Goal: Task Accomplishment & Management: Manage account settings

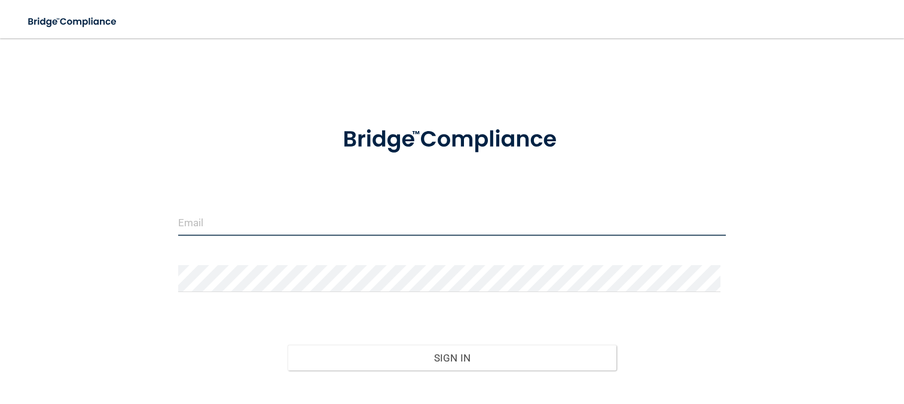
drag, startPoint x: 440, startPoint y: 226, endPoint x: 392, endPoint y: 249, distance: 52.9
click at [440, 226] on input "email" at bounding box center [452, 222] width 548 height 27
type input "[EMAIL_ADDRESS][DOMAIN_NAME]"
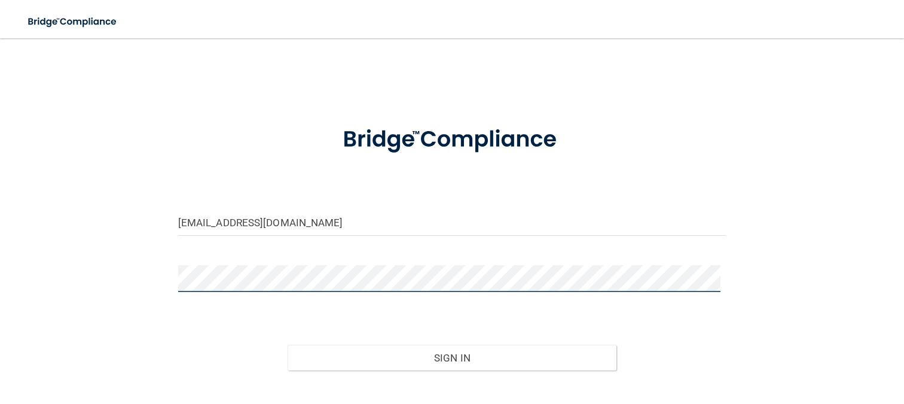
click at [288, 344] on button "Sign In" at bounding box center [452, 357] width 329 height 26
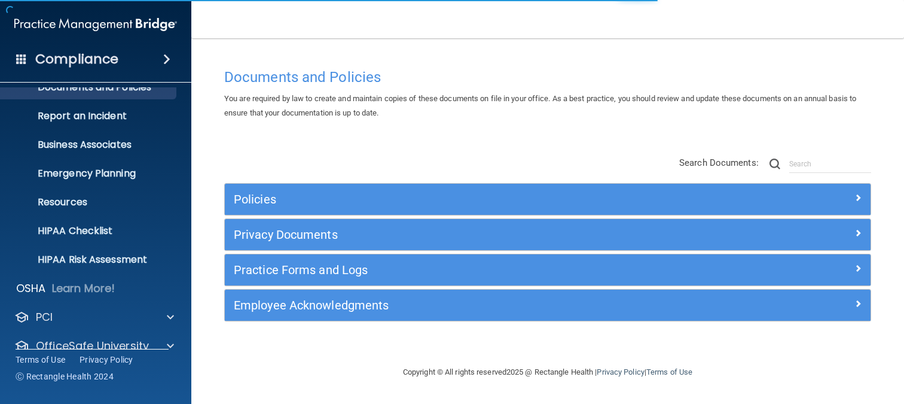
scroll to position [93, 0]
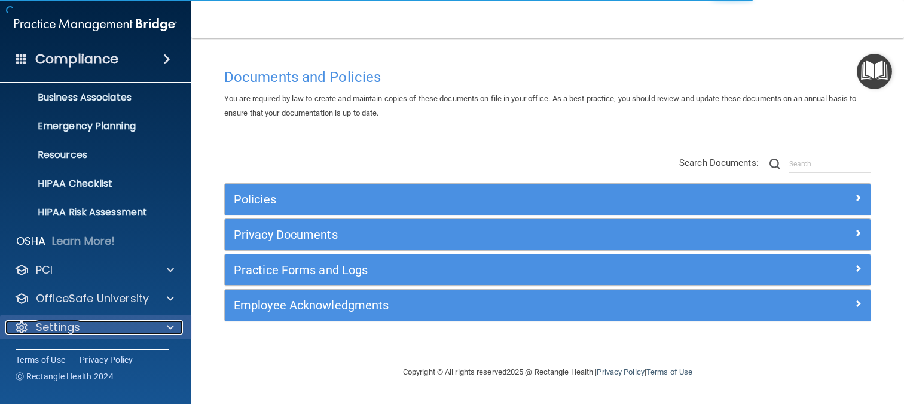
click at [99, 331] on div "Settings" at bounding box center [79, 327] width 148 height 14
click at [169, 331] on span at bounding box center [170, 327] width 7 height 14
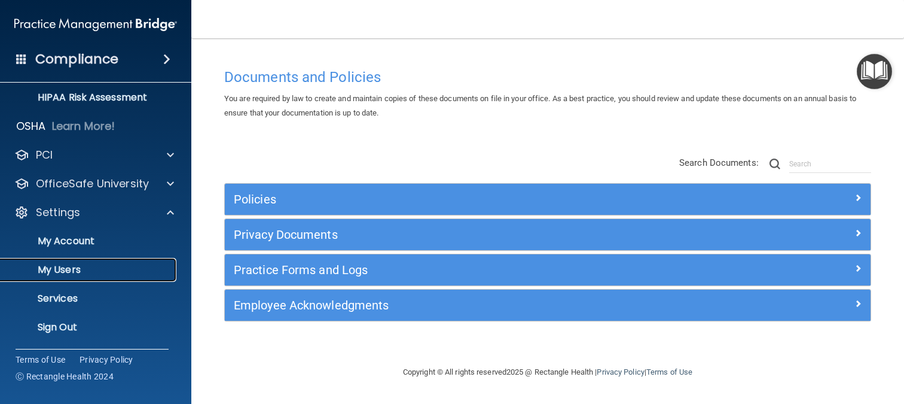
click at [93, 273] on p "My Users" at bounding box center [89, 270] width 163 height 12
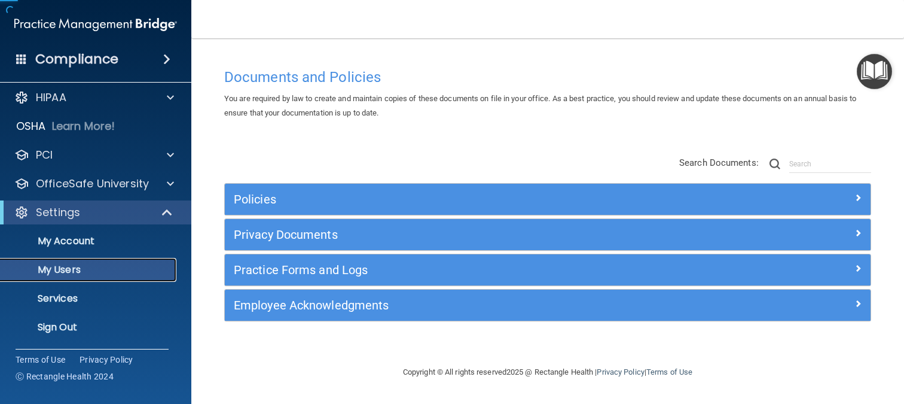
scroll to position [7, 0]
select select "20"
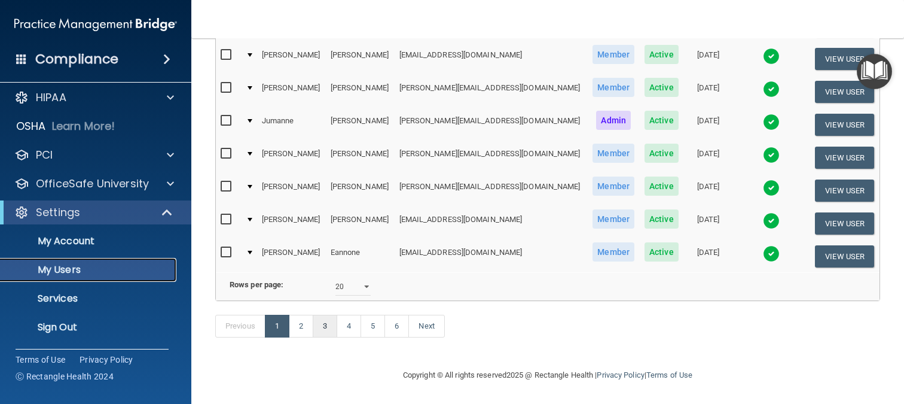
scroll to position [600, 0]
click at [344, 324] on link "4" at bounding box center [349, 325] width 25 height 23
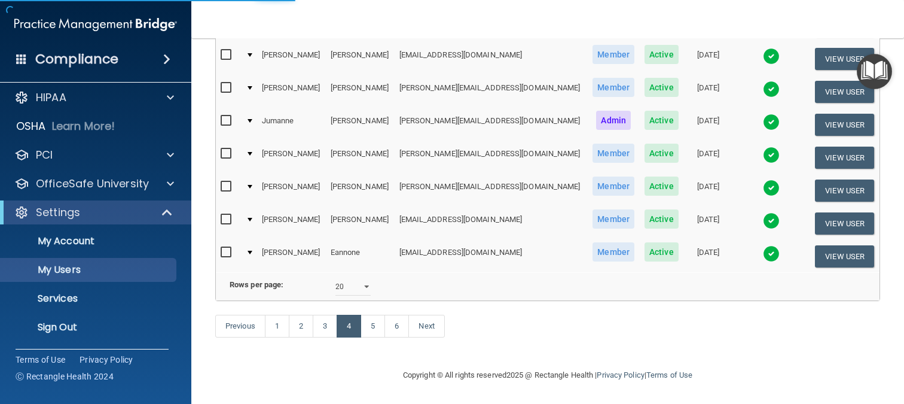
select select "20"
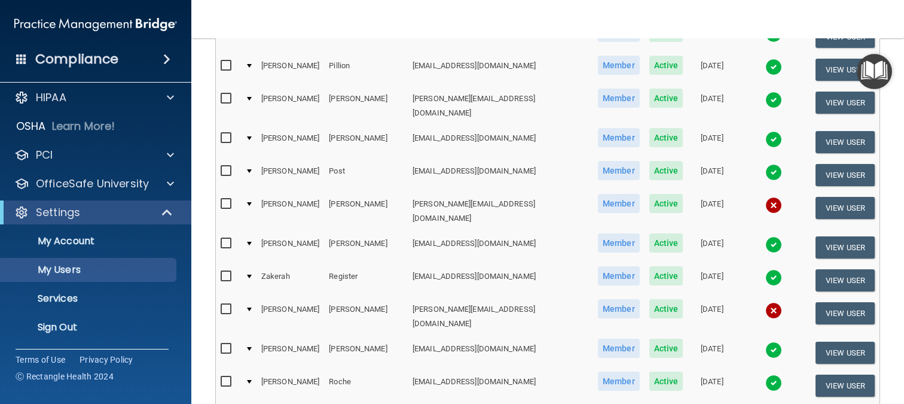
scroll to position [598, 0]
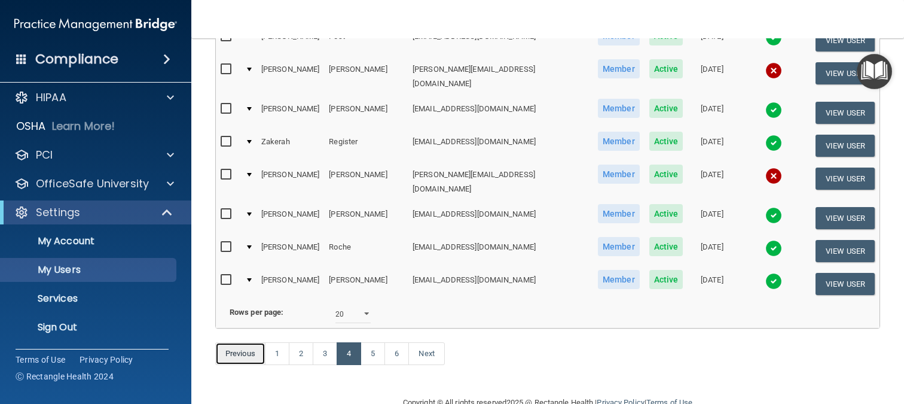
click at [247, 342] on link "Previous" at bounding box center [240, 353] width 50 height 23
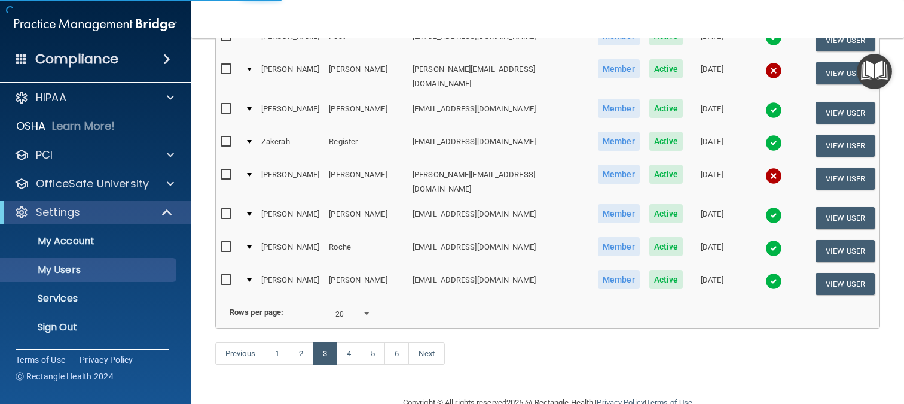
select select "20"
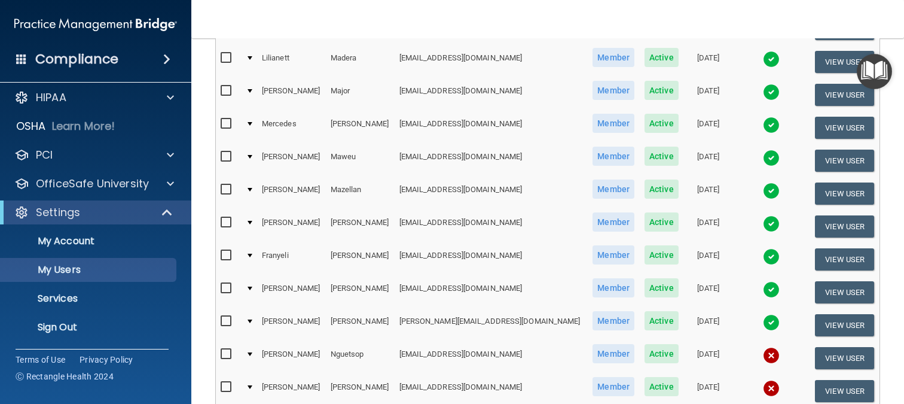
scroll to position [598, 0]
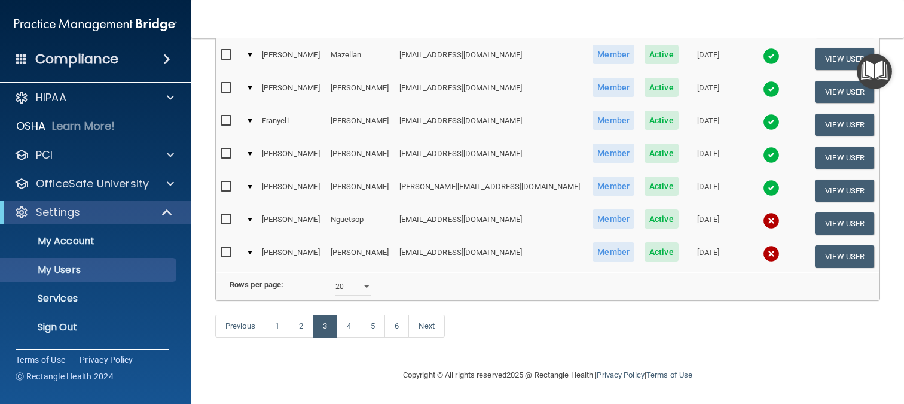
click at [228, 248] on input "checkbox" at bounding box center [228, 253] width 14 height 10
checkbox input "true"
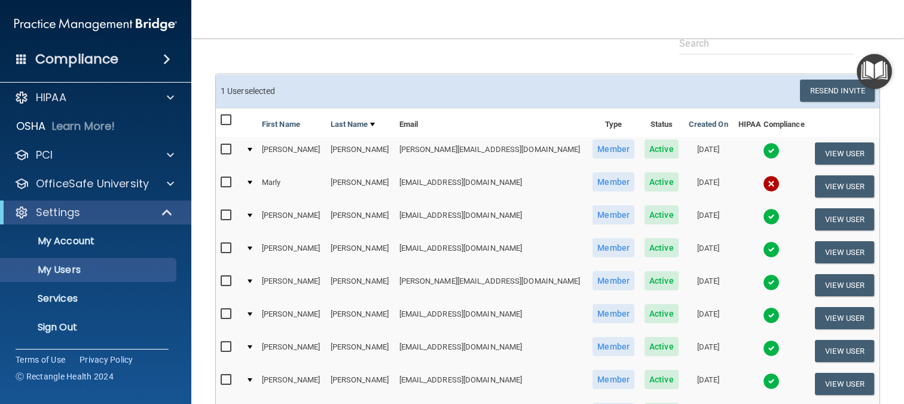
scroll to position [0, 0]
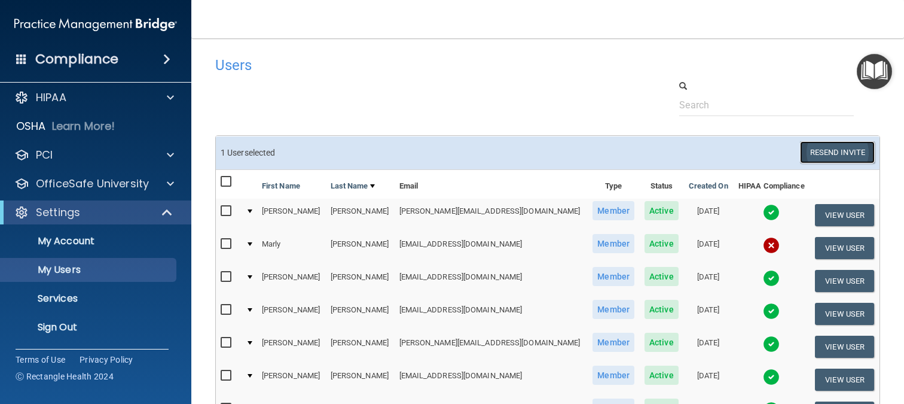
click at [827, 145] on button "Resend Invite" at bounding box center [837, 152] width 75 height 22
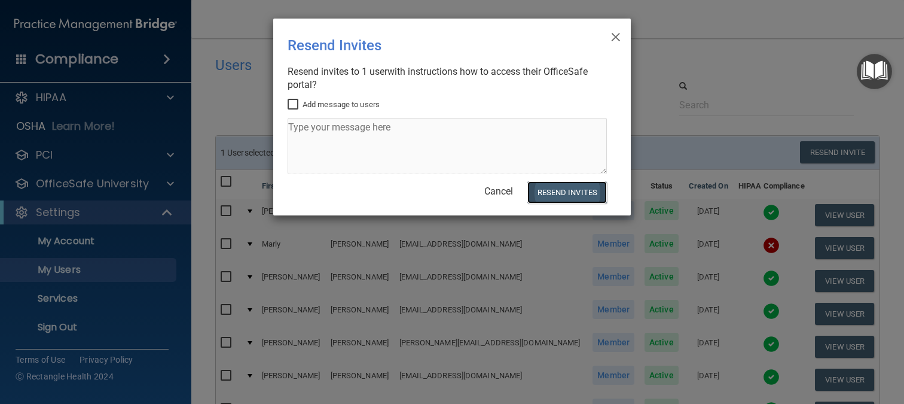
click at [584, 197] on button "Resend Invites" at bounding box center [567, 192] width 80 height 22
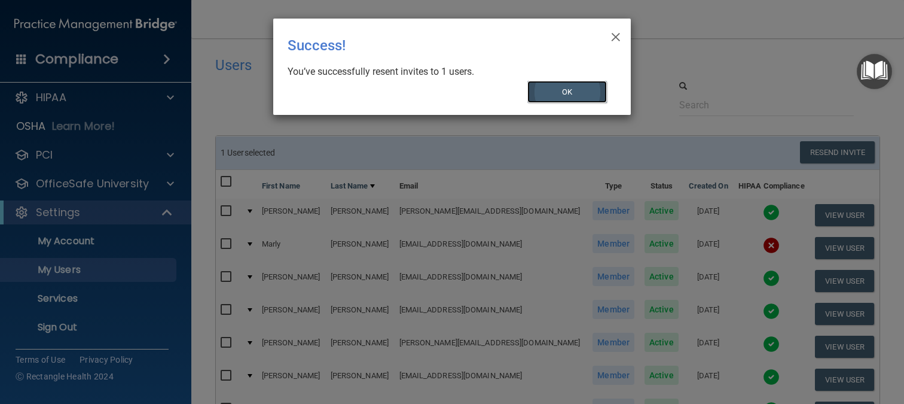
click at [585, 95] on button "OK" at bounding box center [567, 92] width 80 height 22
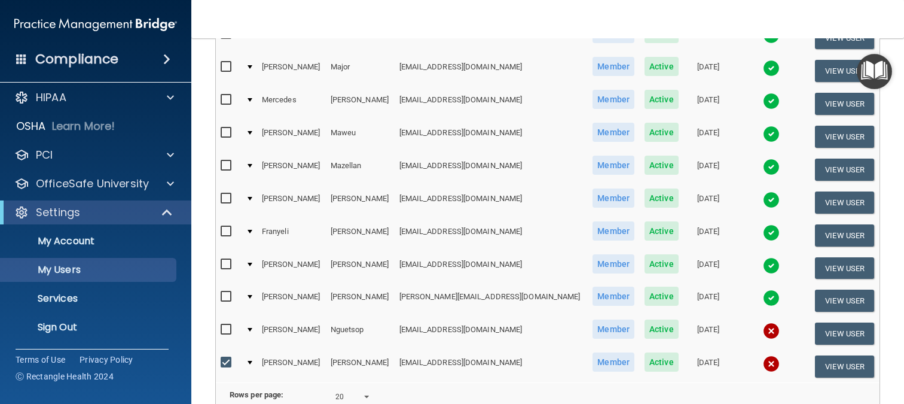
scroll to position [601, 0]
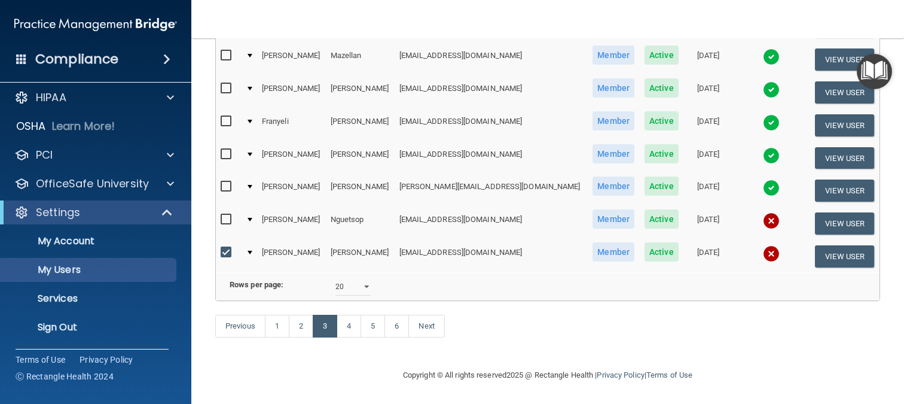
click at [226, 215] on input "checkbox" at bounding box center [228, 220] width 14 height 10
checkbox input "true"
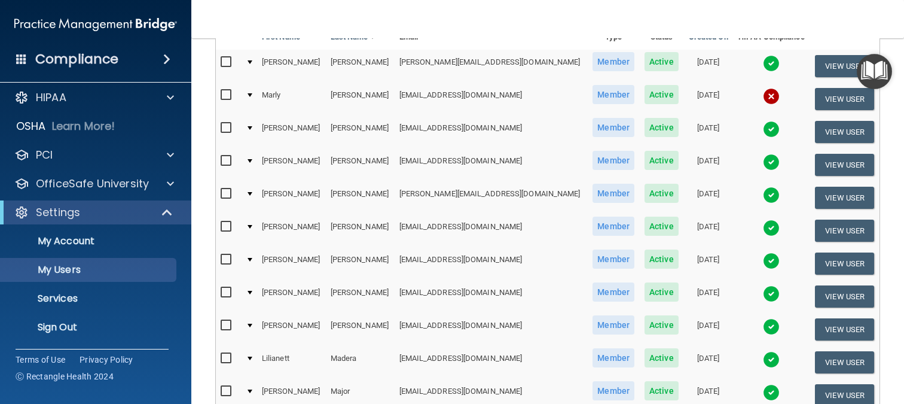
scroll to position [0, 0]
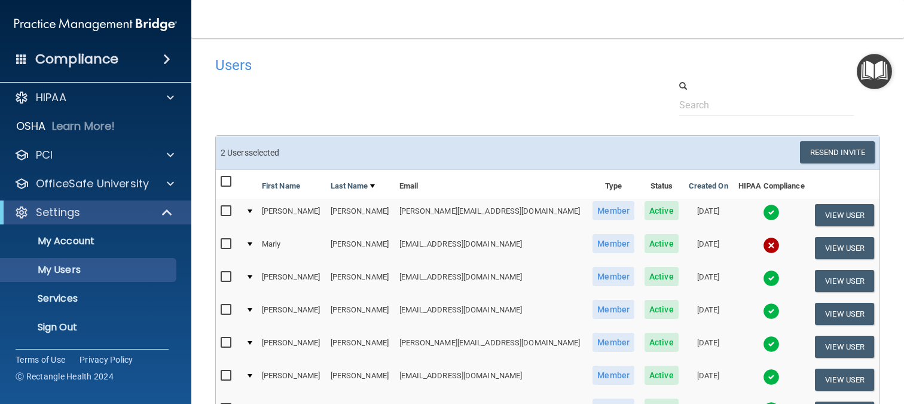
click at [224, 243] on input "checkbox" at bounding box center [228, 244] width 14 height 10
checkbox input "true"
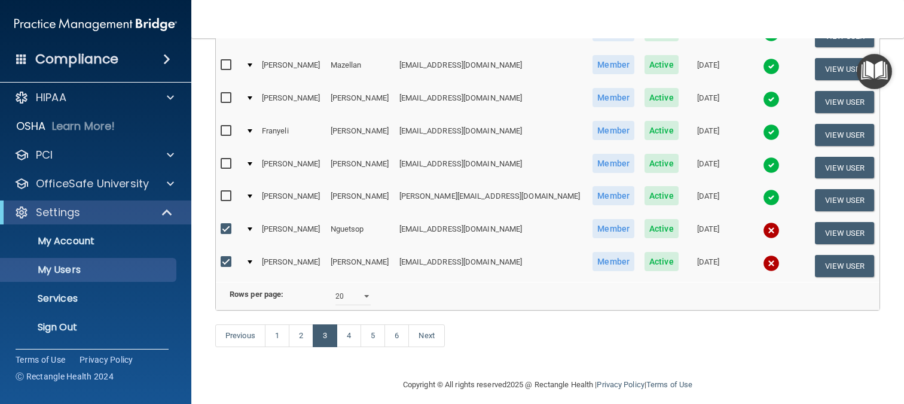
scroll to position [601, 0]
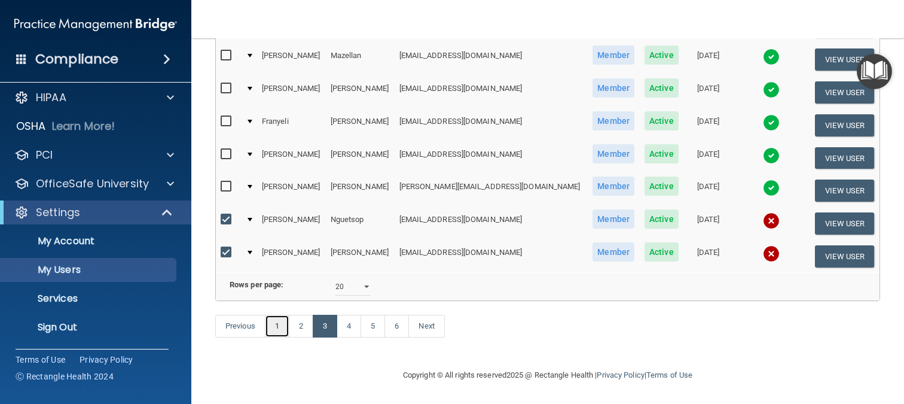
click at [282, 322] on link "1" at bounding box center [277, 325] width 25 height 23
select select "20"
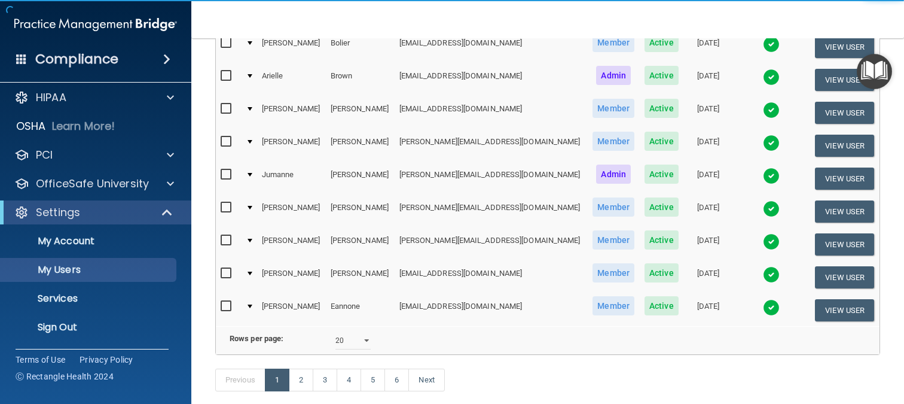
scroll to position [600, 0]
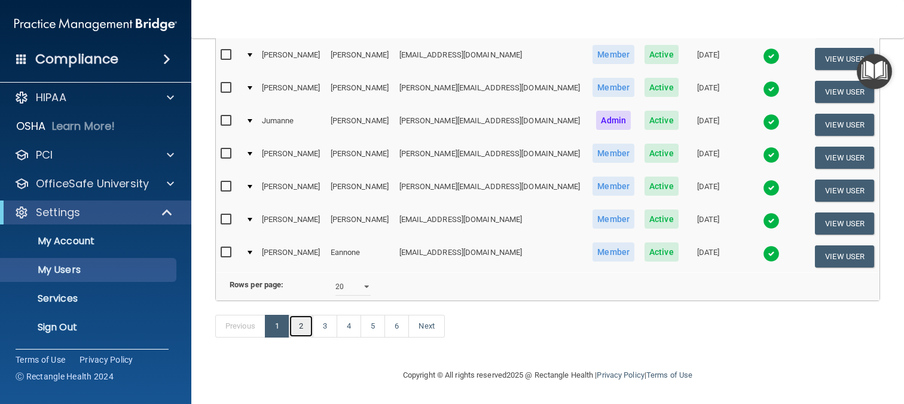
click at [300, 331] on link "2" at bounding box center [301, 325] width 25 height 23
select select "20"
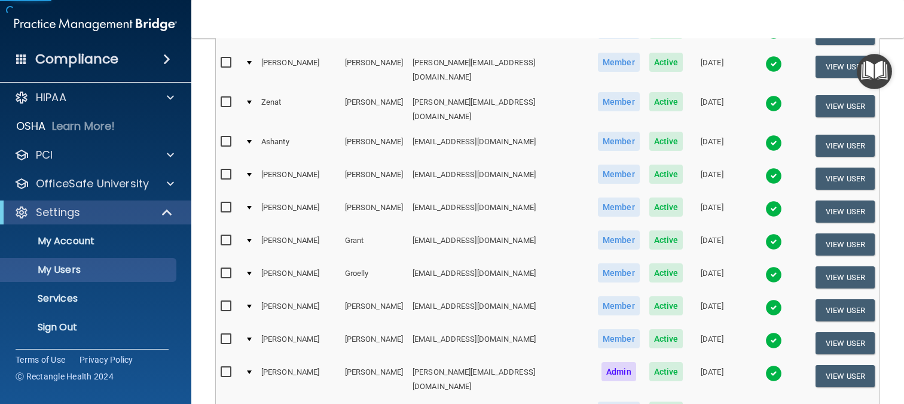
scroll to position [538, 0]
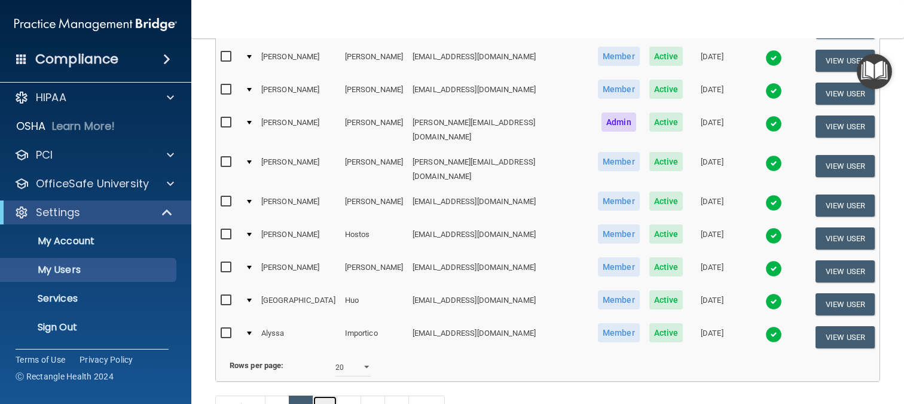
click at [332, 395] on link "3" at bounding box center [325, 406] width 25 height 23
select select "20"
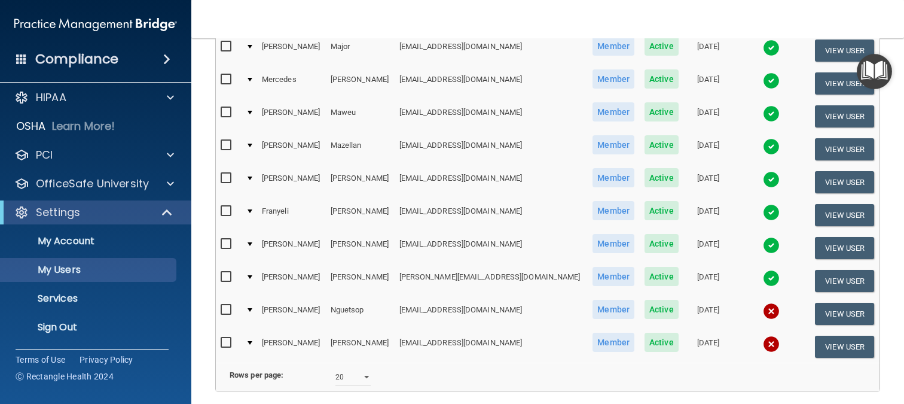
scroll to position [600, 0]
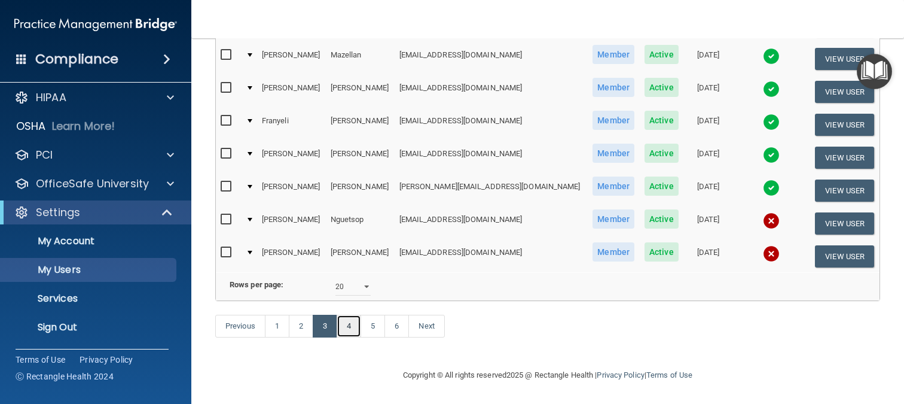
click at [348, 323] on link "4" at bounding box center [349, 325] width 25 height 23
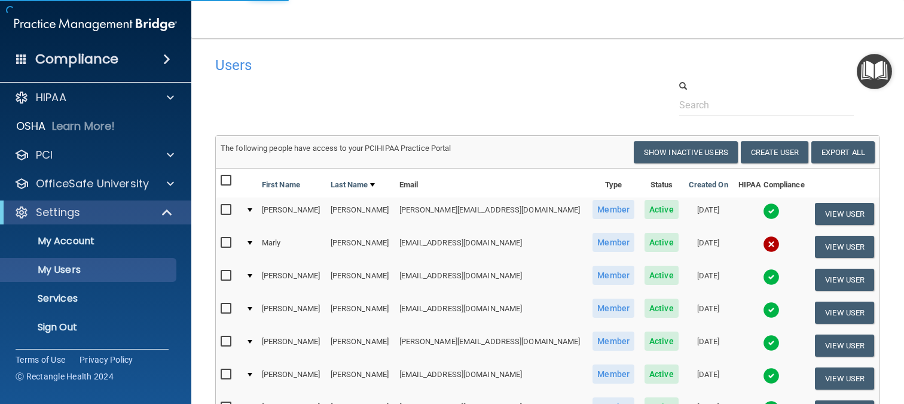
select select "20"
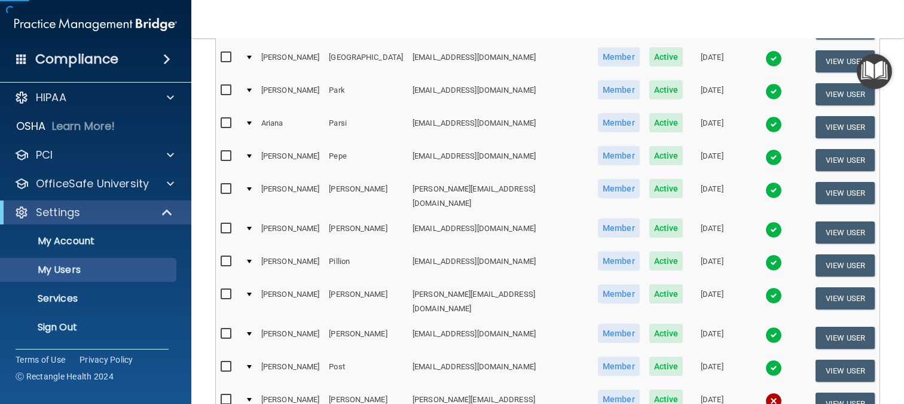
scroll to position [418, 0]
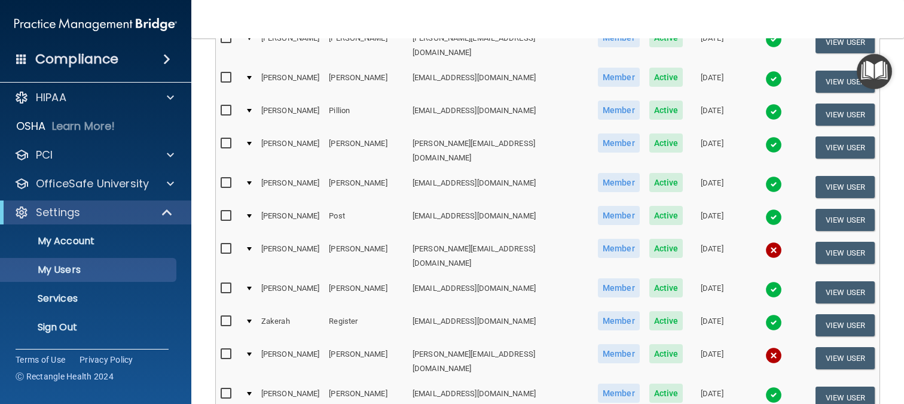
drag, startPoint x: 228, startPoint y: 317, endPoint x: 228, endPoint y: 305, distance: 11.4
click at [228, 349] on input "checkbox" at bounding box center [228, 354] width 14 height 10
checkbox input "true"
click at [224, 243] on input "checkbox" at bounding box center [228, 248] width 14 height 10
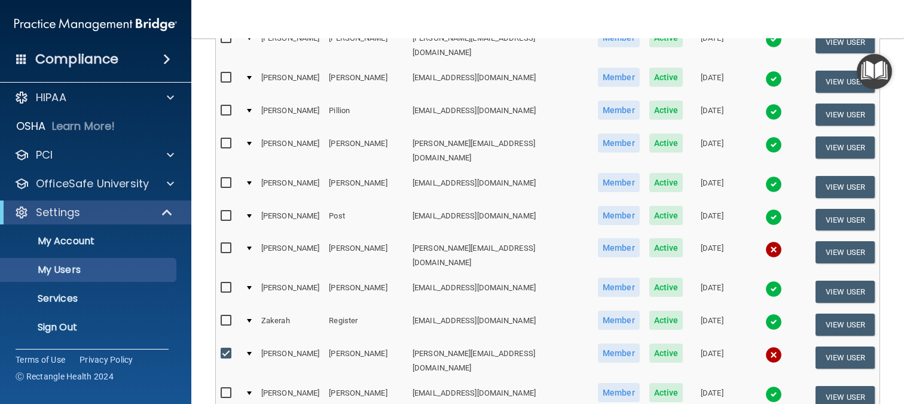
checkbox input "true"
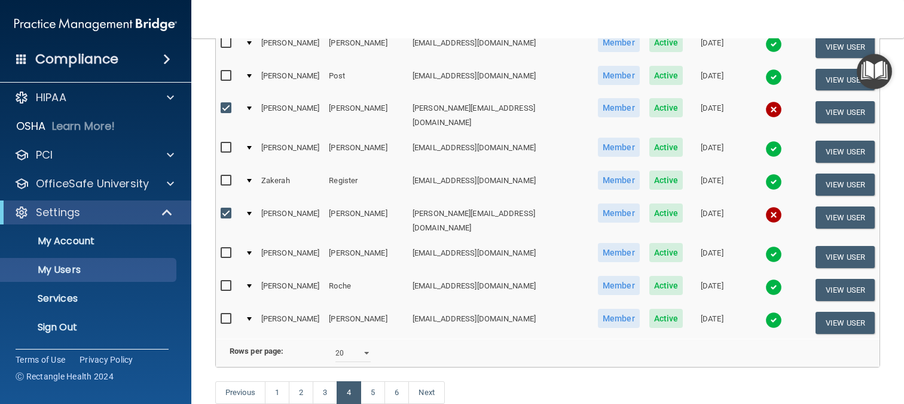
scroll to position [601, 0]
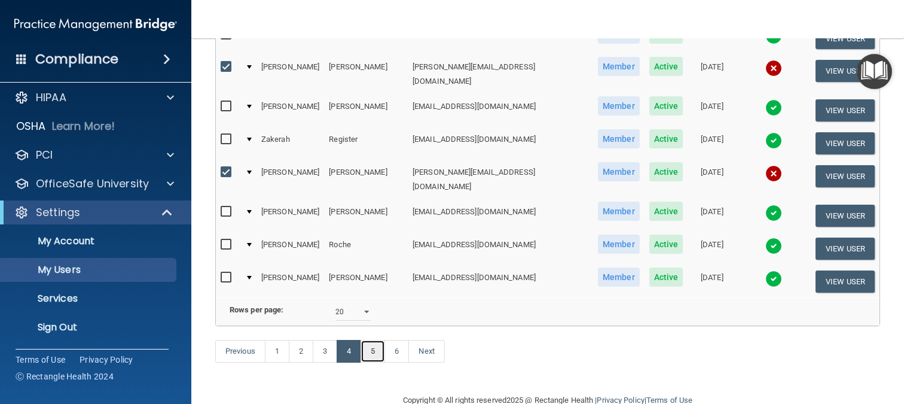
click at [376, 340] on link "5" at bounding box center [372, 351] width 25 height 23
select select "20"
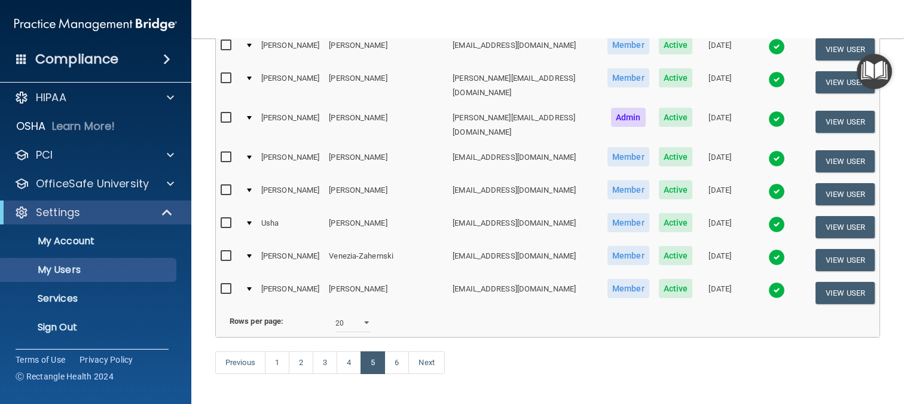
scroll to position [600, 0]
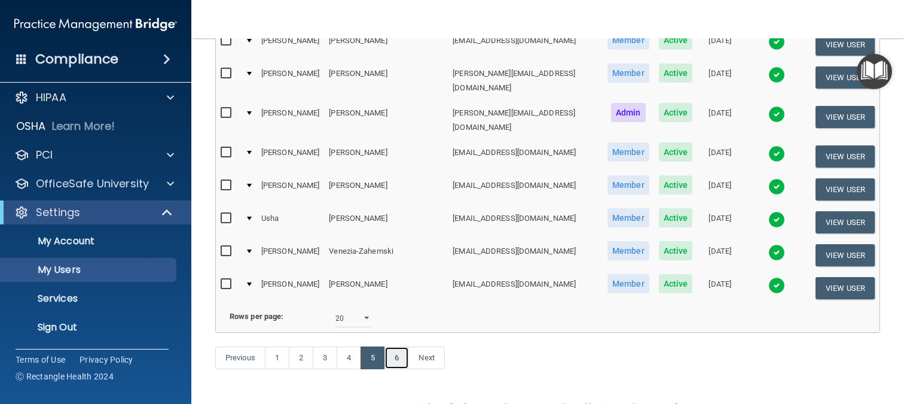
click at [393, 346] on link "6" at bounding box center [396, 357] width 25 height 23
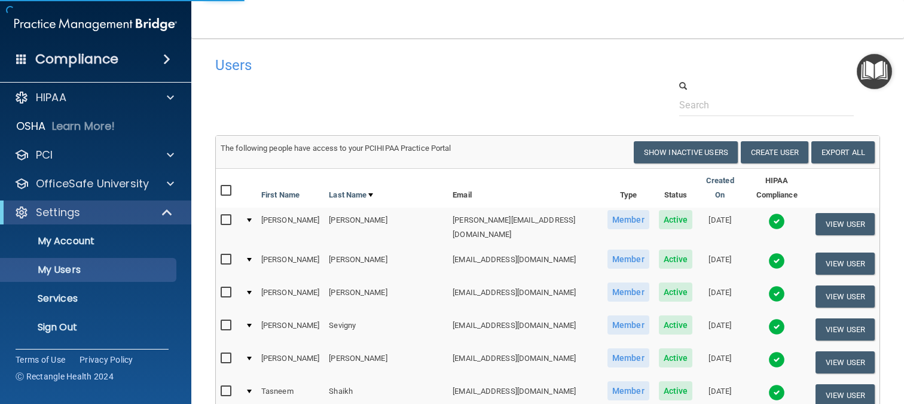
select select "20"
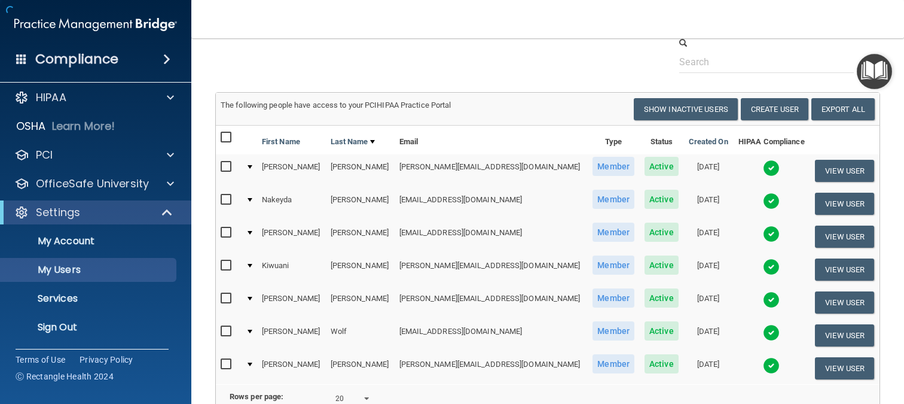
scroll to position [173, 0]
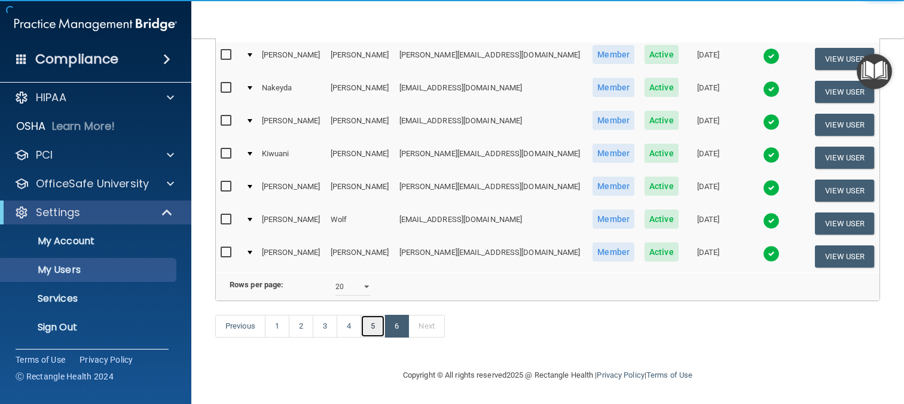
click at [381, 323] on link "5" at bounding box center [372, 325] width 25 height 23
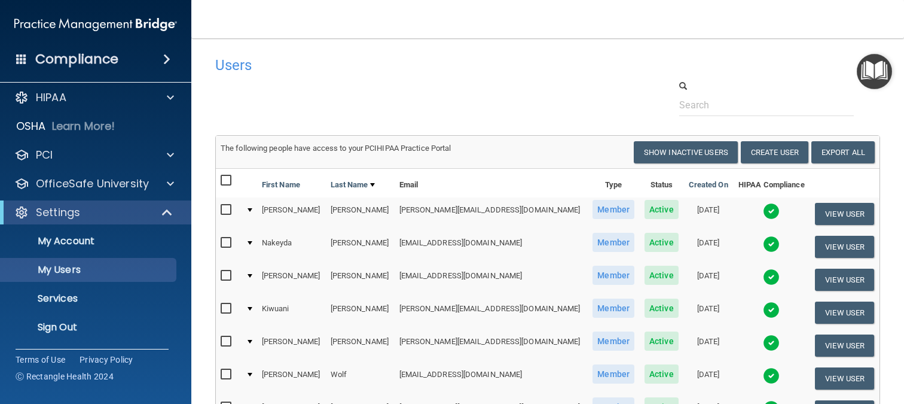
select select "20"
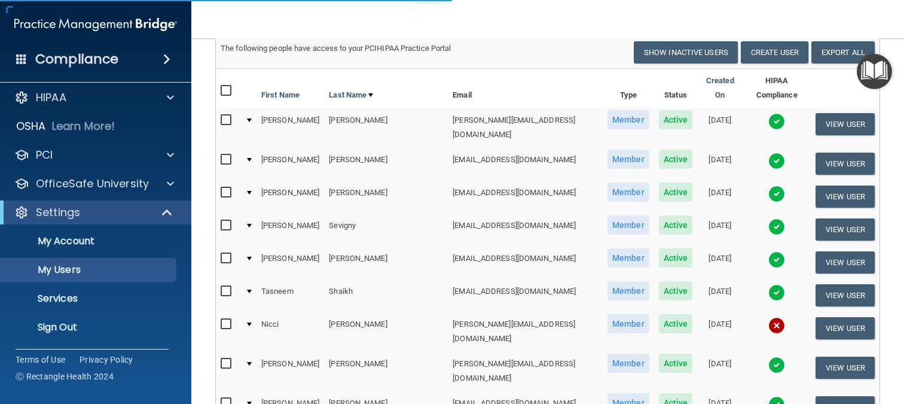
scroll to position [179, 0]
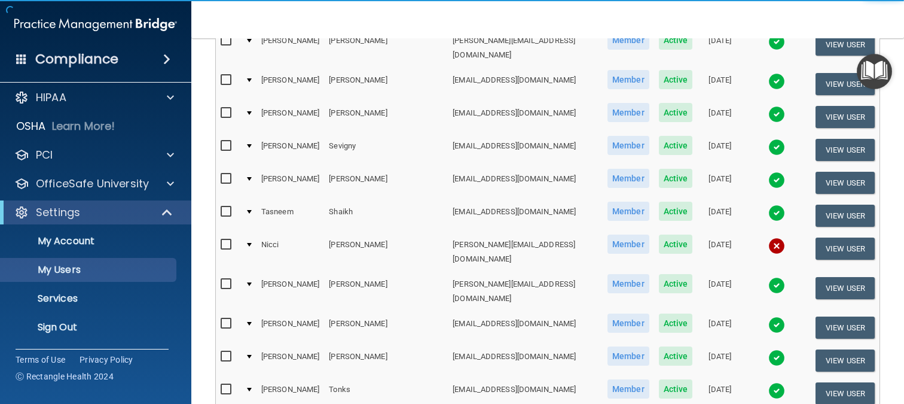
click at [227, 240] on input "checkbox" at bounding box center [228, 245] width 14 height 10
checkbox input "true"
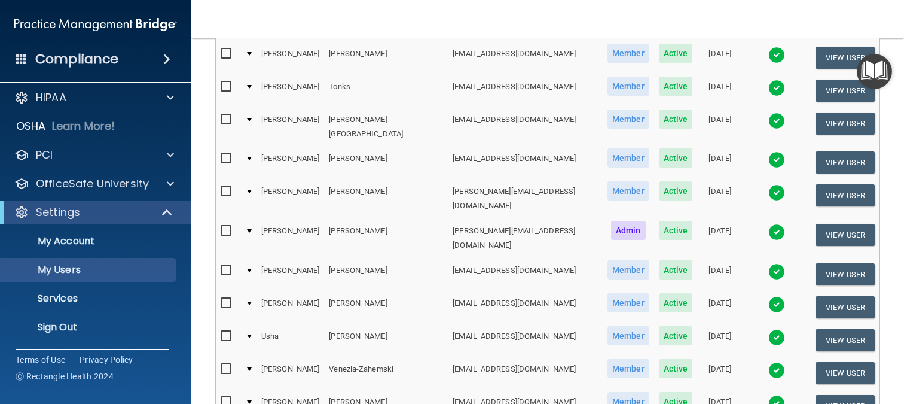
scroll to position [601, 0]
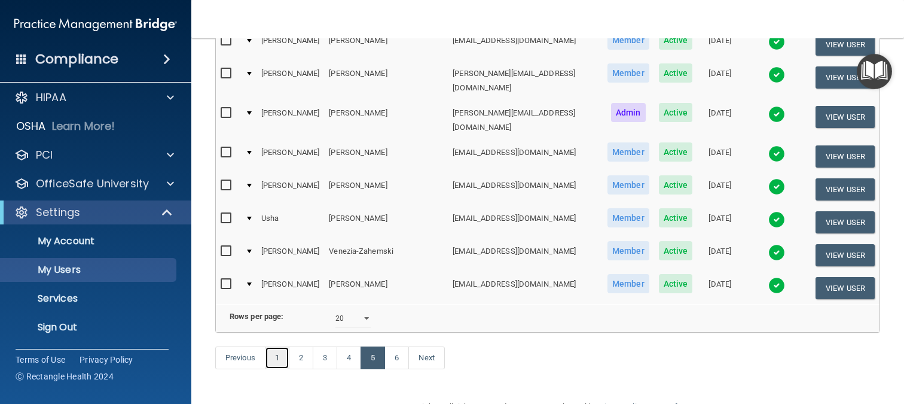
click at [283, 346] on link "1" at bounding box center [277, 357] width 25 height 23
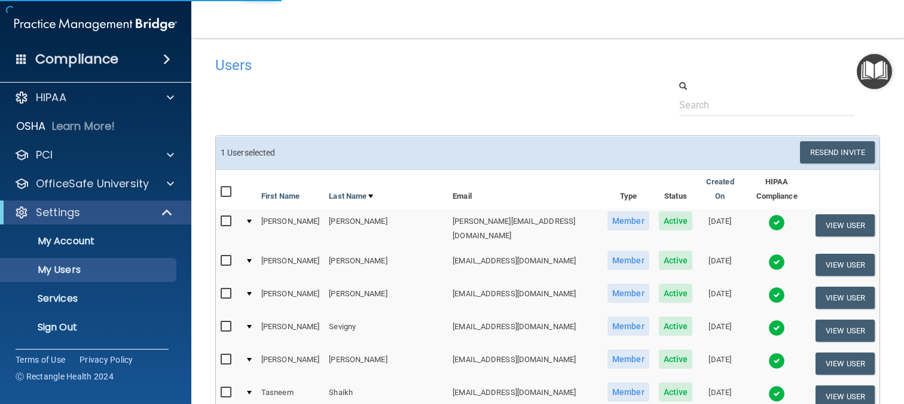
select select "20"
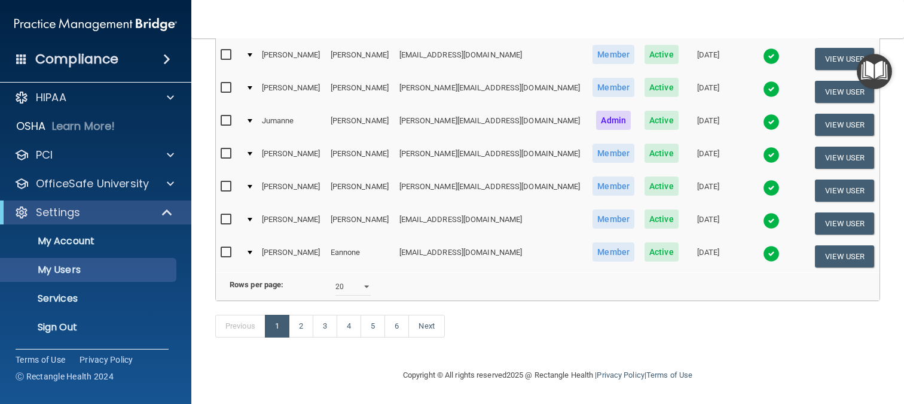
scroll to position [598, 0]
click at [306, 325] on link "2" at bounding box center [301, 325] width 25 height 23
select select "20"
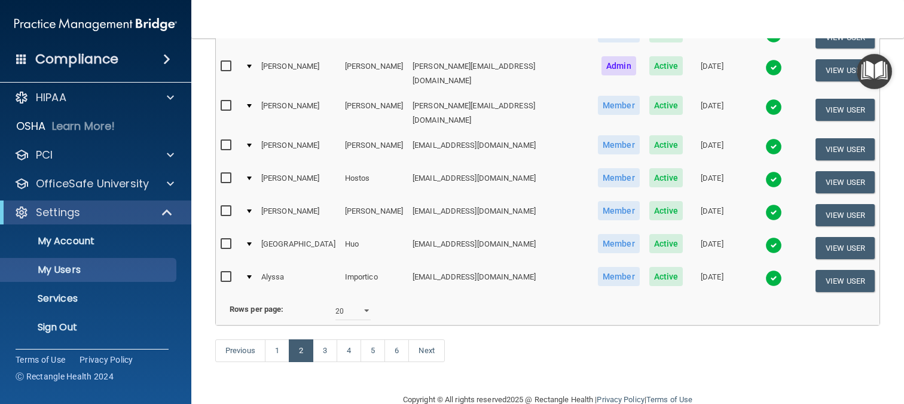
scroll to position [600, 0]
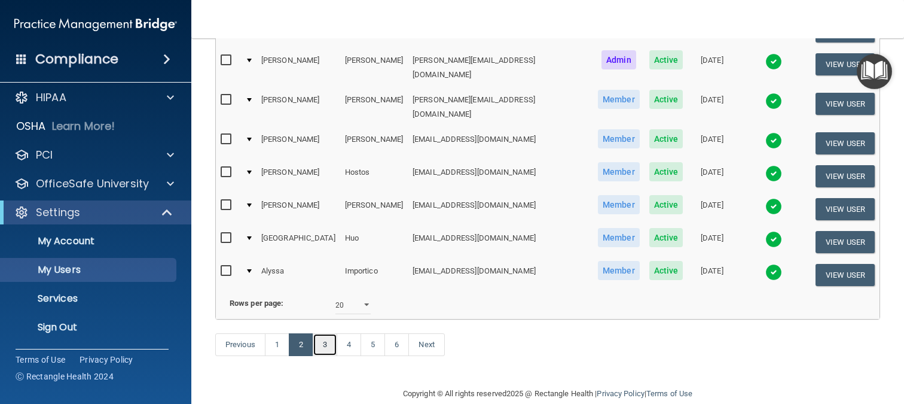
click at [329, 333] on link "3" at bounding box center [325, 344] width 25 height 23
select select "20"
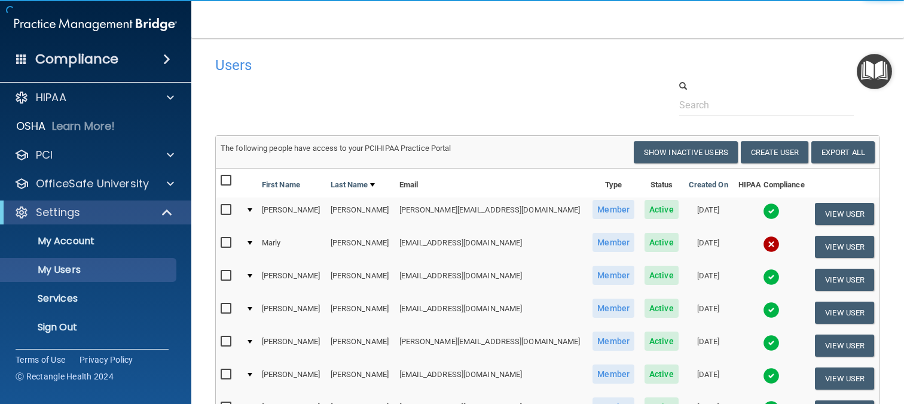
click at [228, 239] on input "checkbox" at bounding box center [228, 243] width 14 height 10
checkbox input "true"
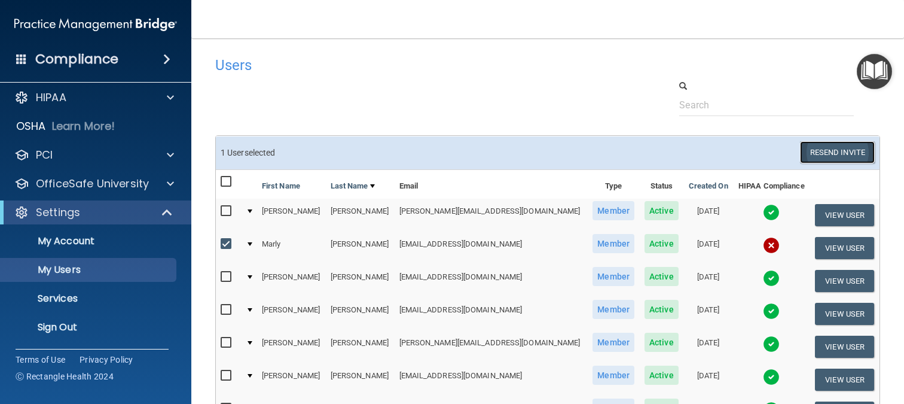
click at [824, 149] on button "Resend Invite" at bounding box center [837, 152] width 75 height 22
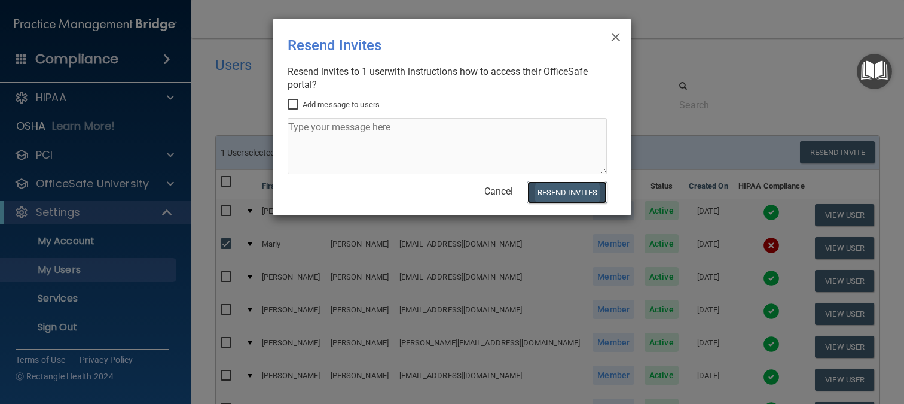
click at [560, 191] on button "Resend Invites" at bounding box center [567, 192] width 80 height 22
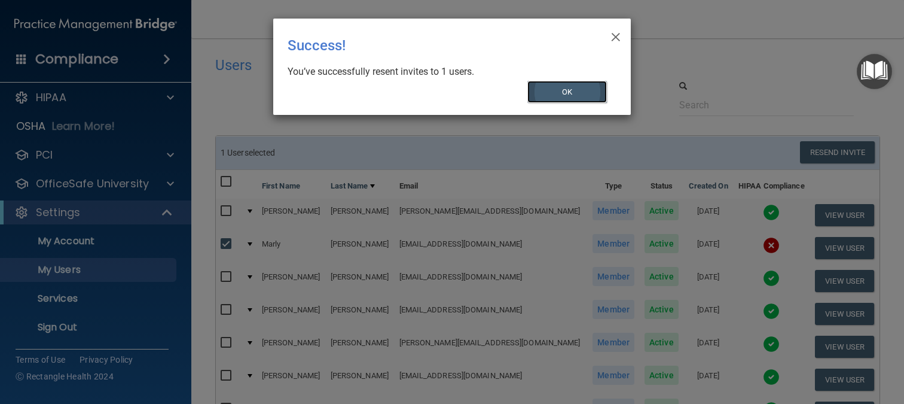
click at [559, 95] on button "OK" at bounding box center [567, 92] width 80 height 22
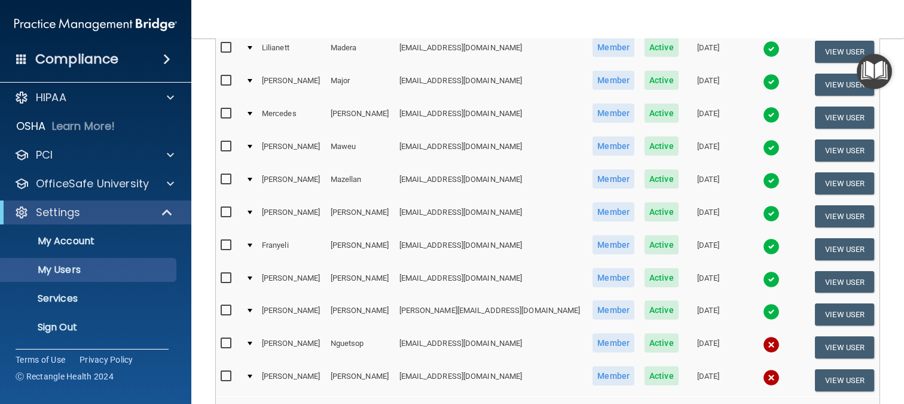
scroll to position [478, 0]
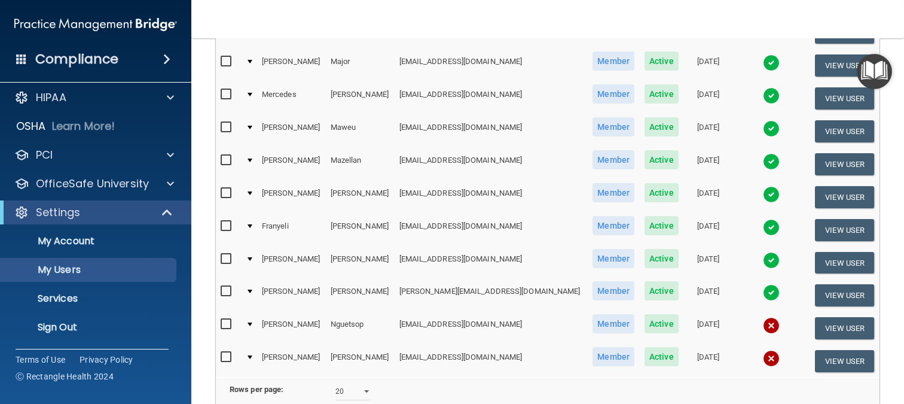
click at [224, 323] on input "checkbox" at bounding box center [228, 324] width 14 height 10
checkbox input "true"
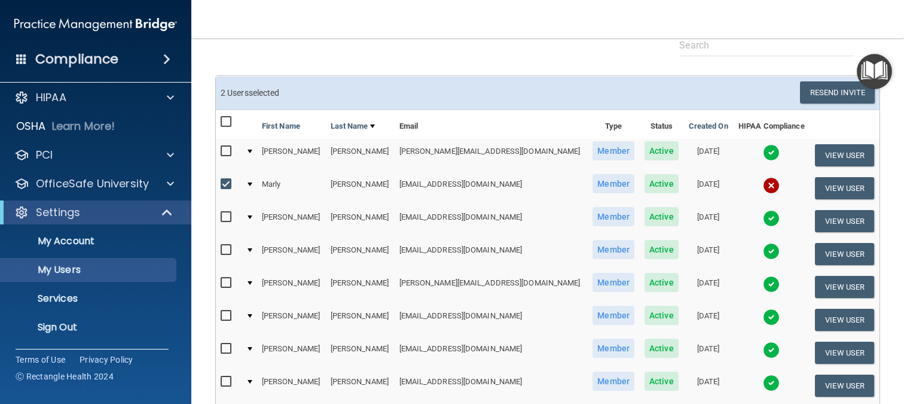
scroll to position [0, 0]
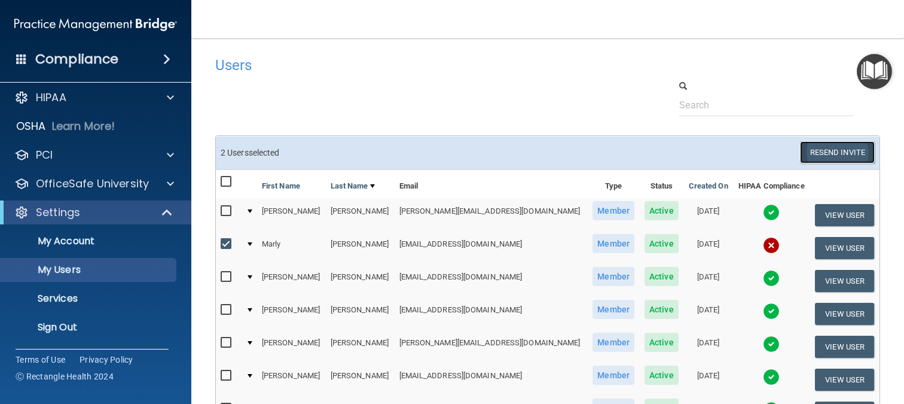
click at [825, 146] on button "Resend Invite" at bounding box center [837, 152] width 75 height 22
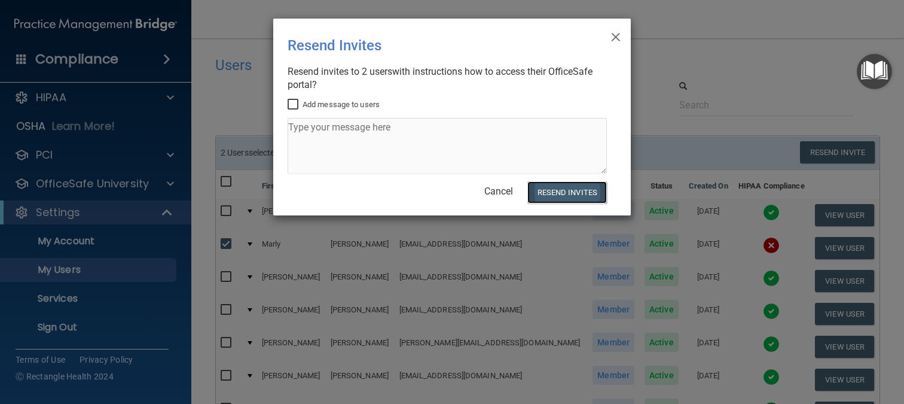
click at [562, 195] on button "Resend Invites" at bounding box center [567, 192] width 80 height 22
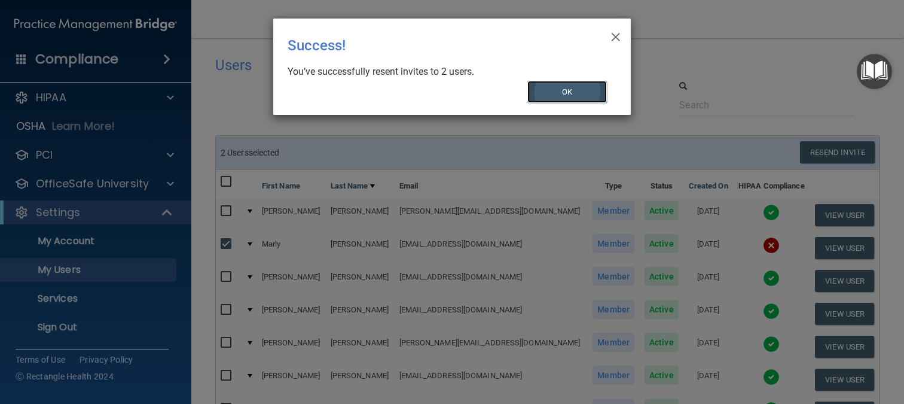
click at [564, 81] on button "OK" at bounding box center [567, 92] width 80 height 22
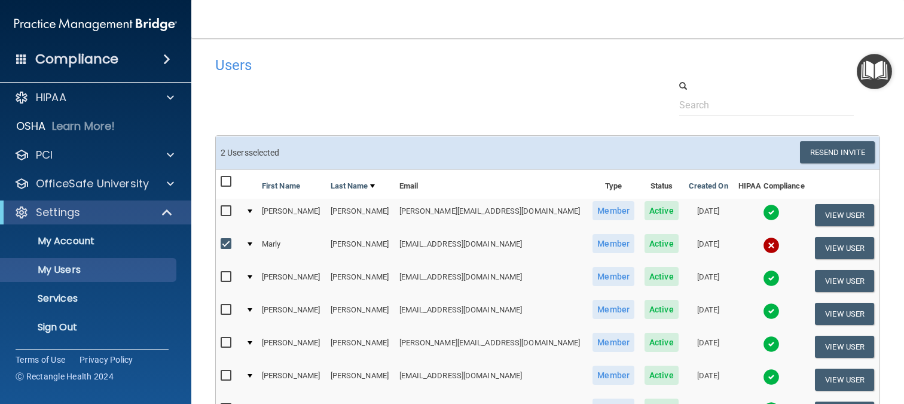
click at [227, 242] on input "checkbox" at bounding box center [228, 244] width 14 height 10
checkbox input "false"
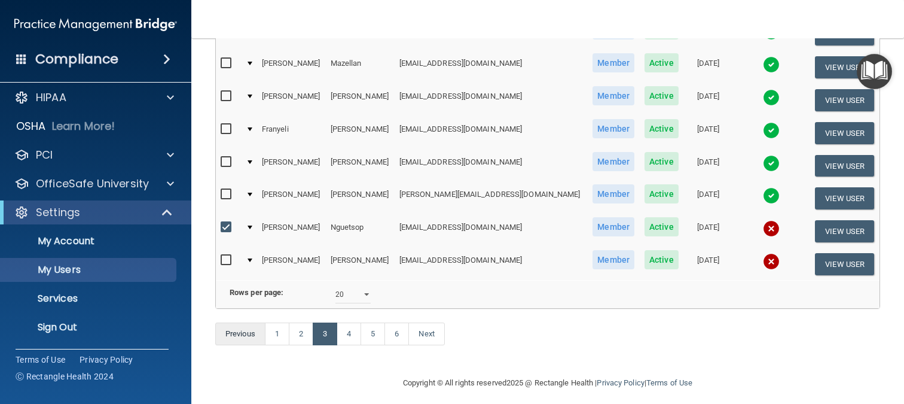
scroll to position [601, 0]
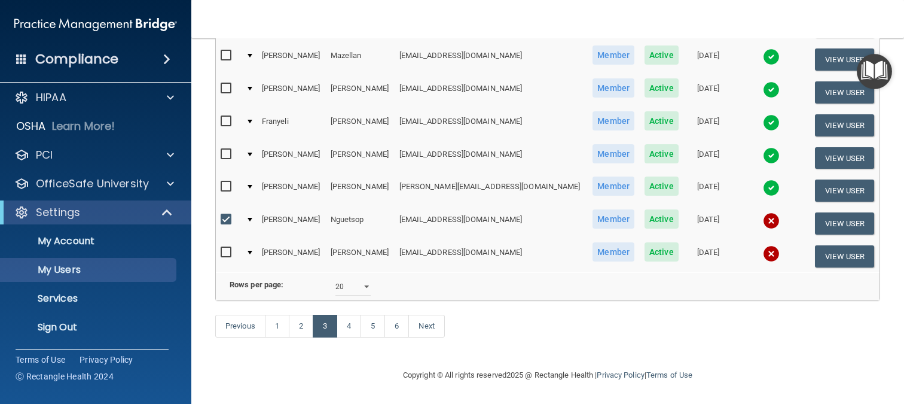
click at [228, 215] on input "checkbox" at bounding box center [228, 220] width 14 height 10
checkbox input "false"
click at [342, 317] on link "4" at bounding box center [349, 325] width 25 height 23
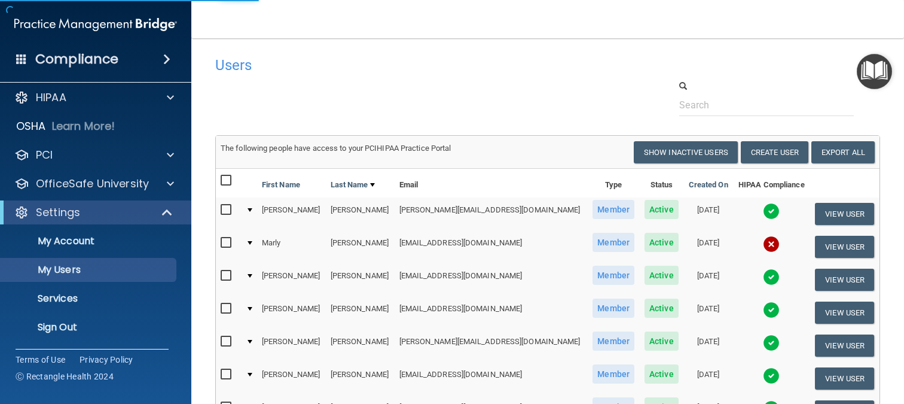
select select "20"
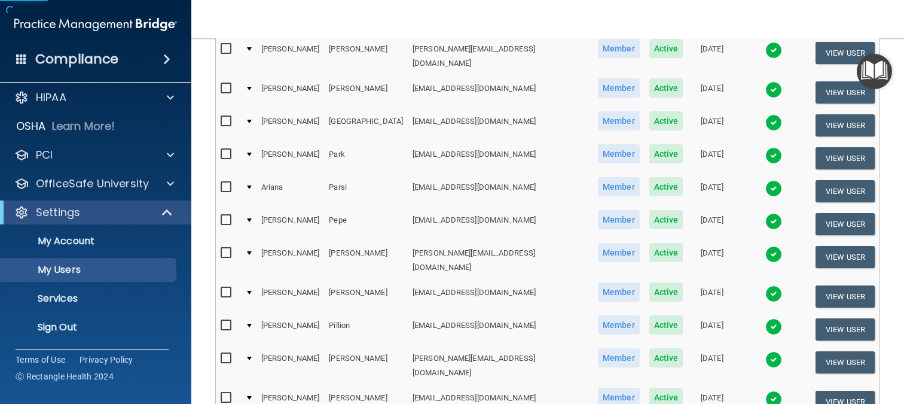
scroll to position [478, 0]
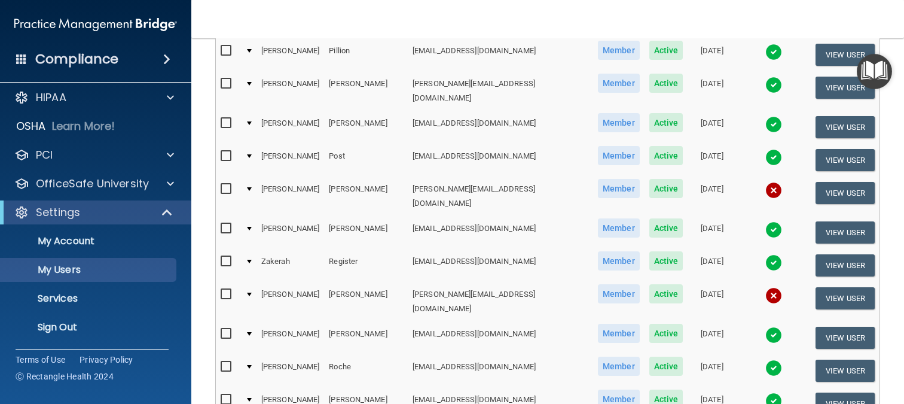
click at [226, 184] on input "checkbox" at bounding box center [228, 189] width 14 height 10
checkbox input "true"
click at [228, 289] on input "checkbox" at bounding box center [228, 294] width 14 height 10
checkbox input "true"
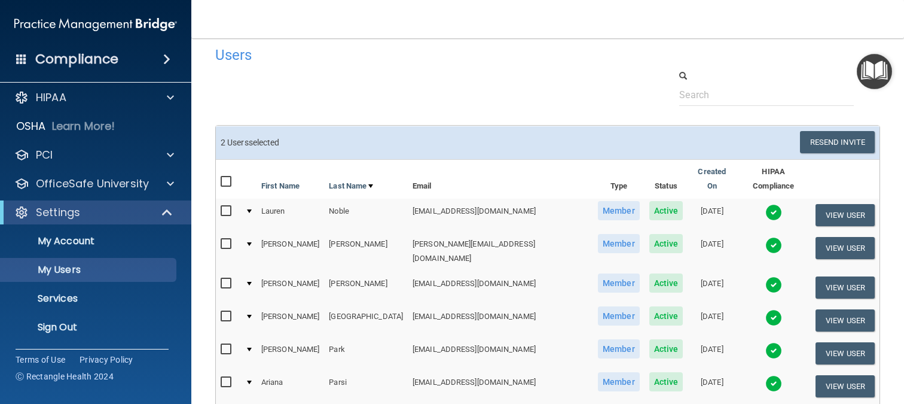
scroll to position [0, 0]
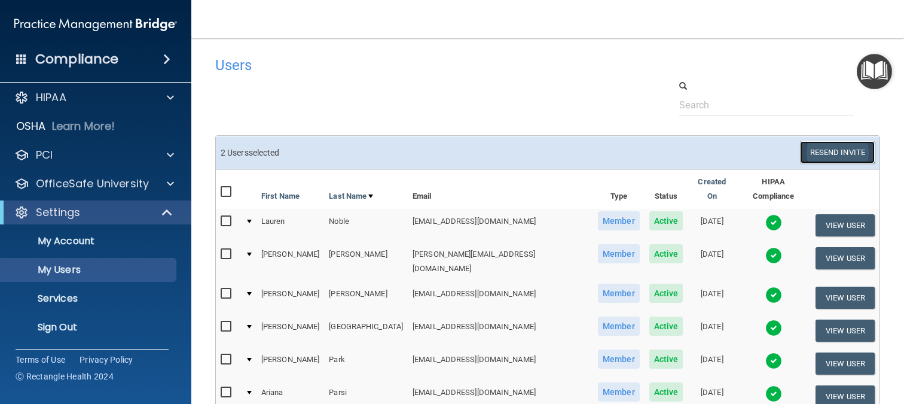
click at [820, 151] on button "Resend Invite" at bounding box center [837, 152] width 75 height 22
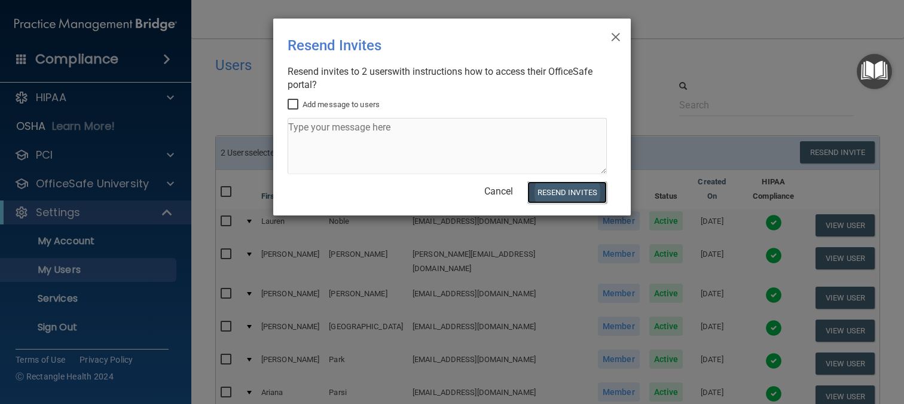
click at [574, 188] on button "Resend Invites" at bounding box center [567, 192] width 80 height 22
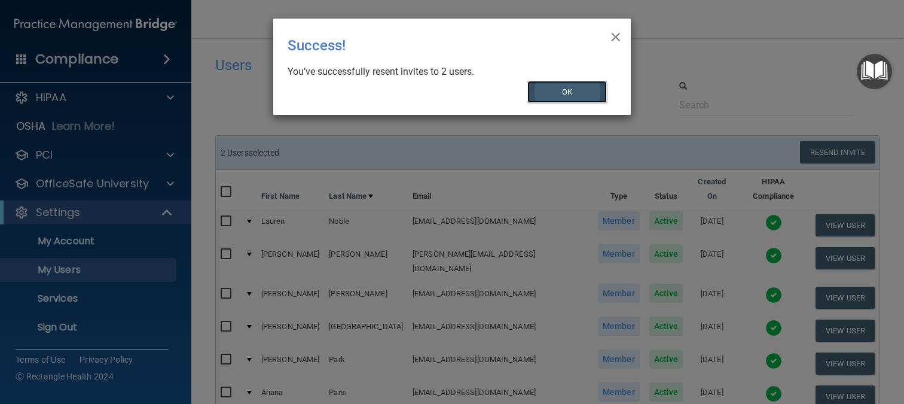
click at [586, 91] on button "OK" at bounding box center [567, 92] width 80 height 22
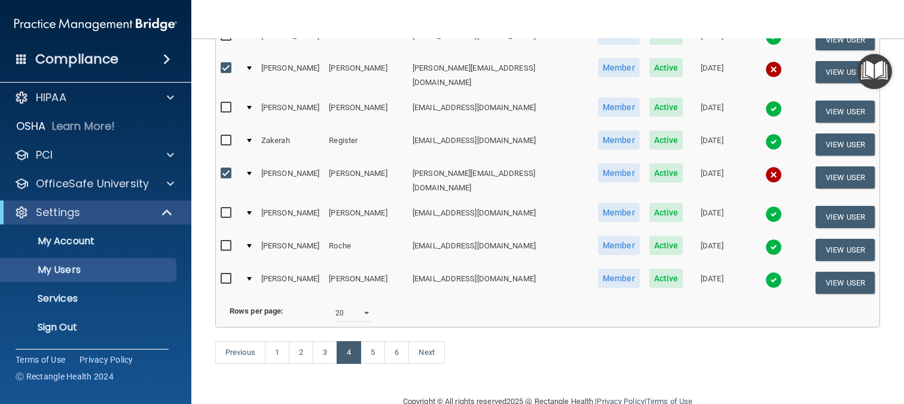
scroll to position [601, 0]
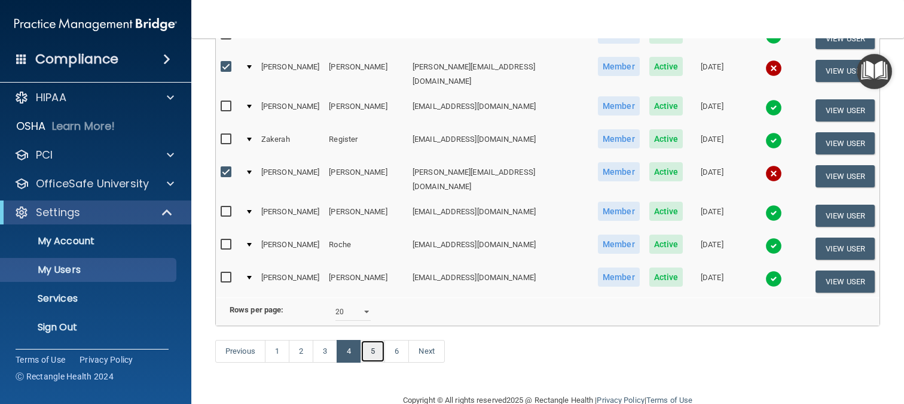
click at [373, 340] on link "5" at bounding box center [372, 351] width 25 height 23
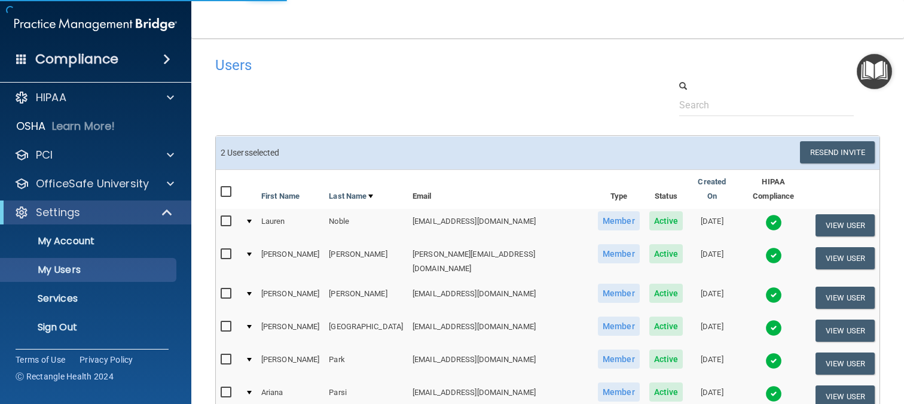
select select "20"
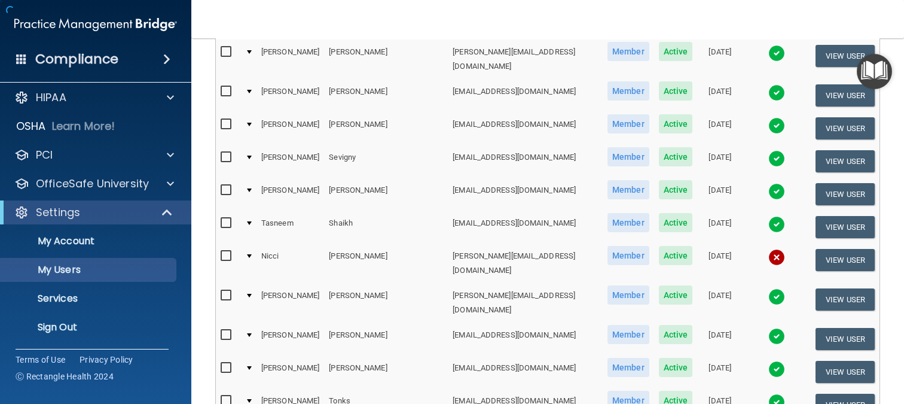
scroll to position [359, 0]
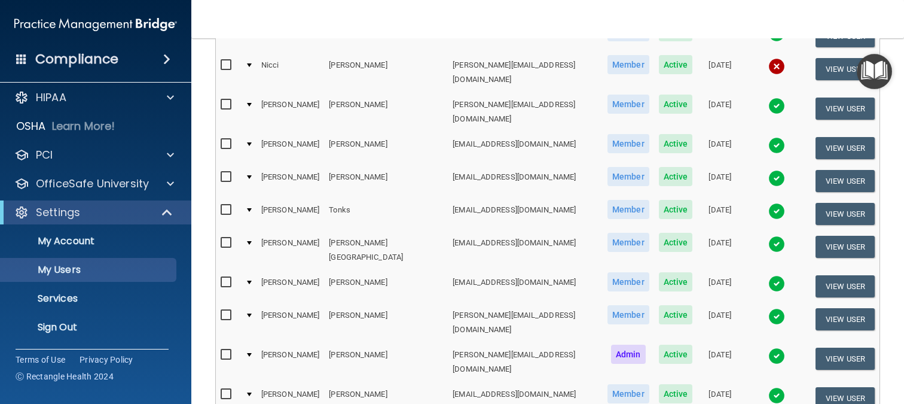
click at [218, 53] on td at bounding box center [228, 72] width 25 height 39
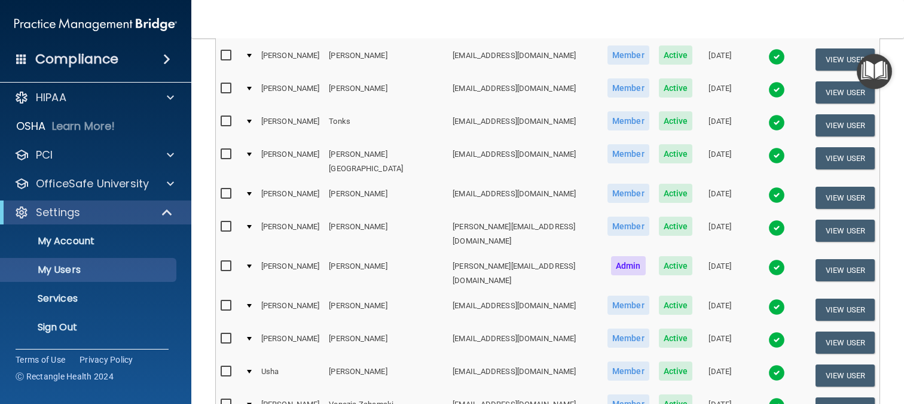
scroll to position [600, 0]
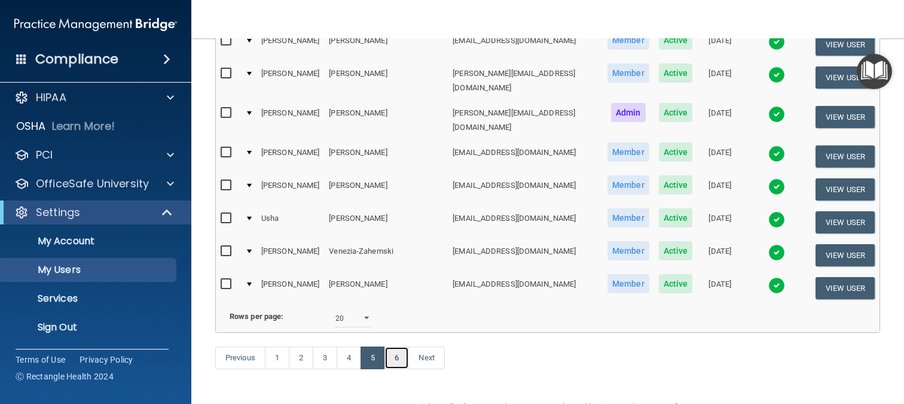
click at [395, 346] on link "6" at bounding box center [396, 357] width 25 height 23
select select "20"
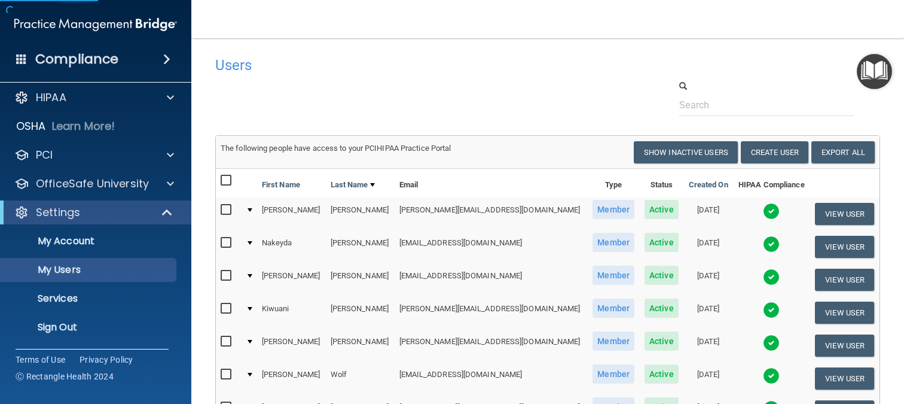
scroll to position [173, 0]
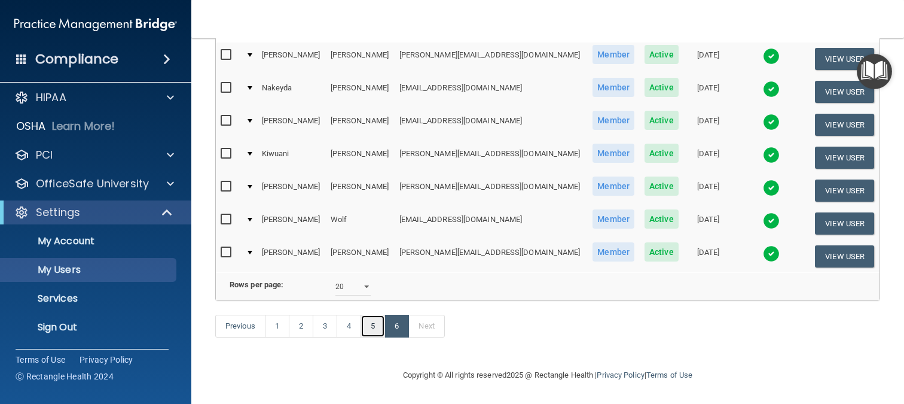
click at [372, 324] on link "5" at bounding box center [372, 325] width 25 height 23
select select "20"
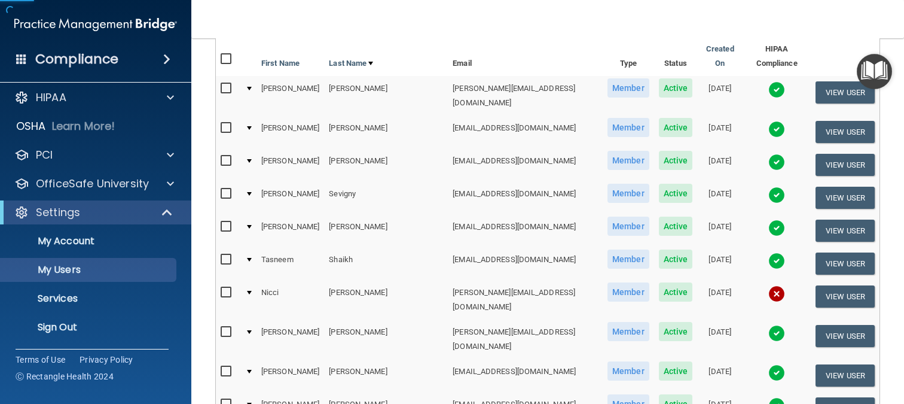
scroll to position [299, 0]
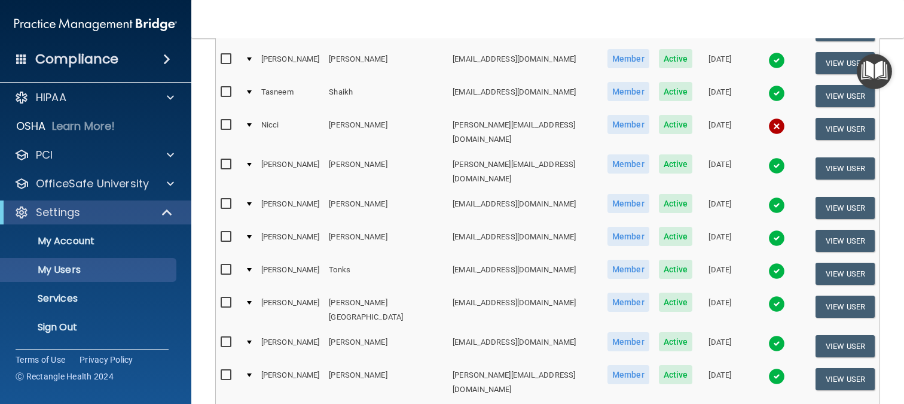
click at [255, 112] on td at bounding box center [248, 131] width 16 height 39
click at [250, 123] on div at bounding box center [249, 125] width 5 height 4
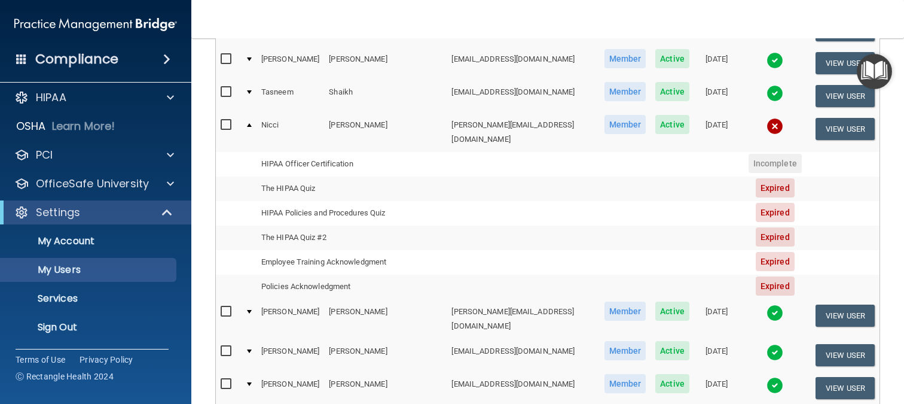
scroll to position [0, 0]
